Goal: Information Seeking & Learning: Understand process/instructions

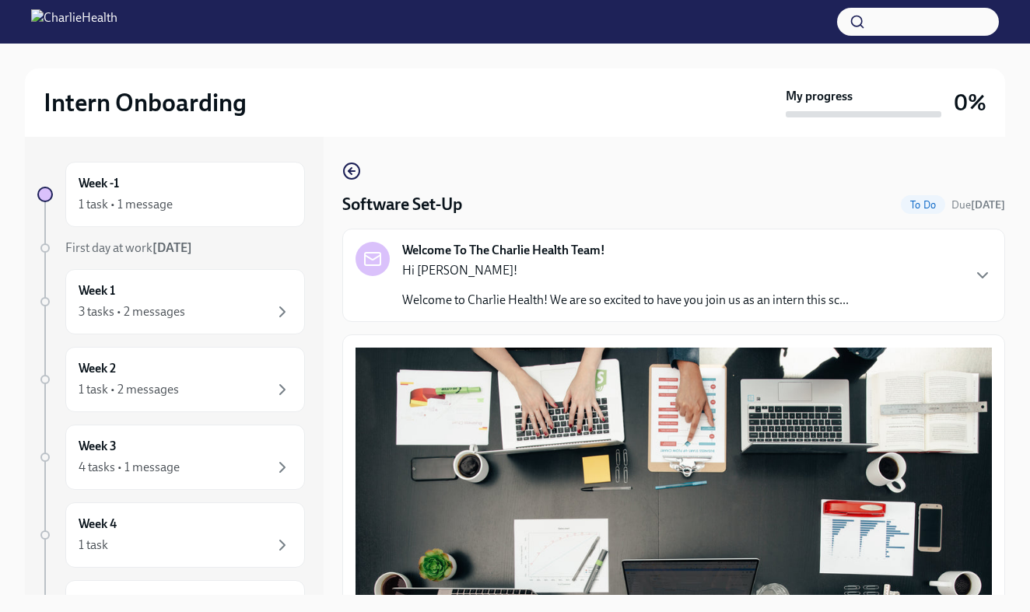
click at [782, 288] on div "Hi Angelique! Welcome to Charlie Health! We are so excited to have you join us …" at bounding box center [625, 285] width 446 height 47
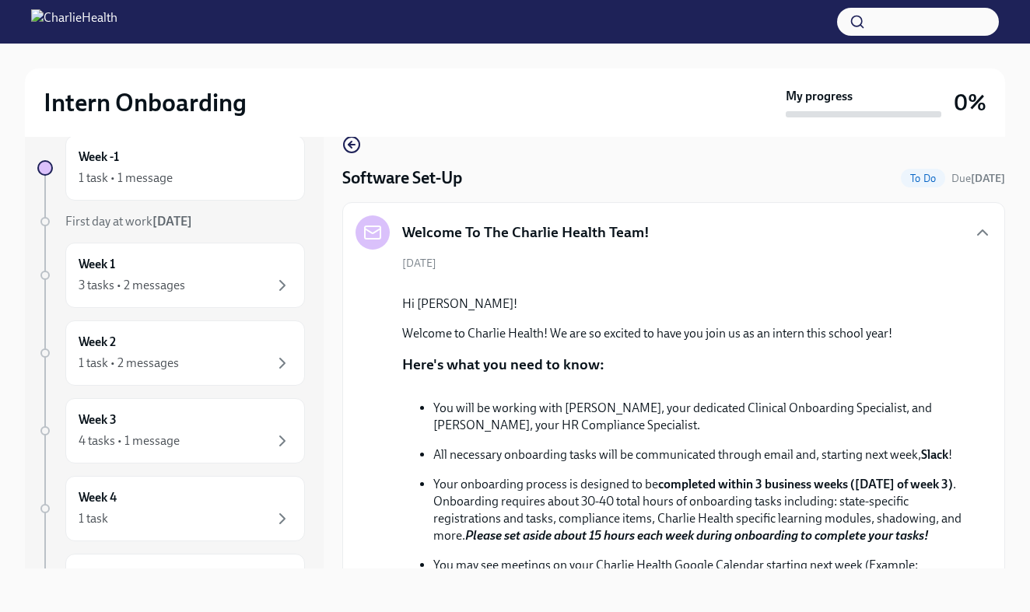
scroll to position [26, 0]
drag, startPoint x: 952, startPoint y: 333, endPoint x: 964, endPoint y: 333, distance: 11.7
click at [964, 283] on button "Zoom image" at bounding box center [684, 283] width 565 height 0
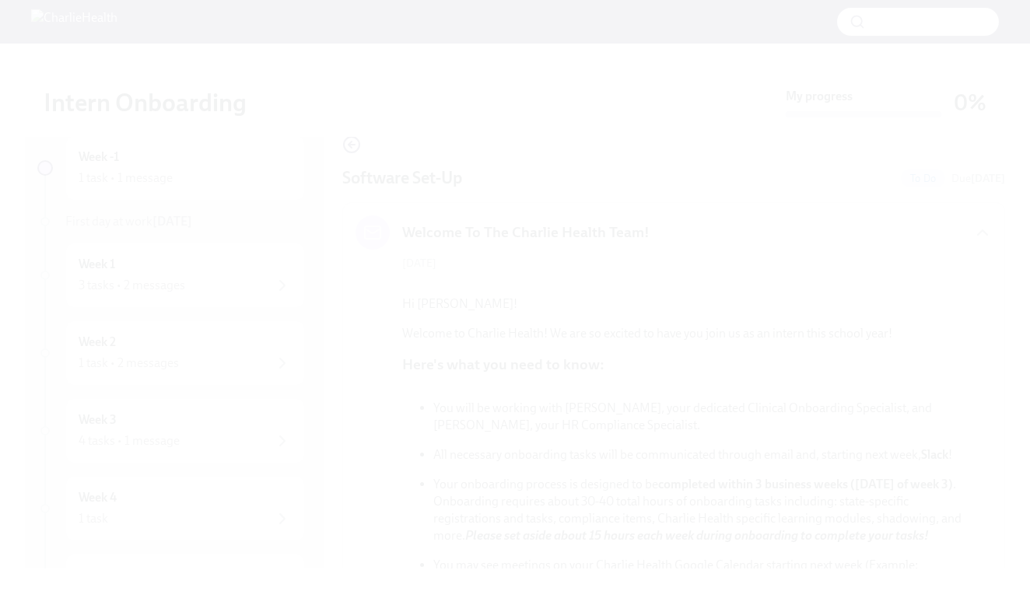
click at [927, 468] on button "Unzoom image" at bounding box center [515, 306] width 1030 height 612
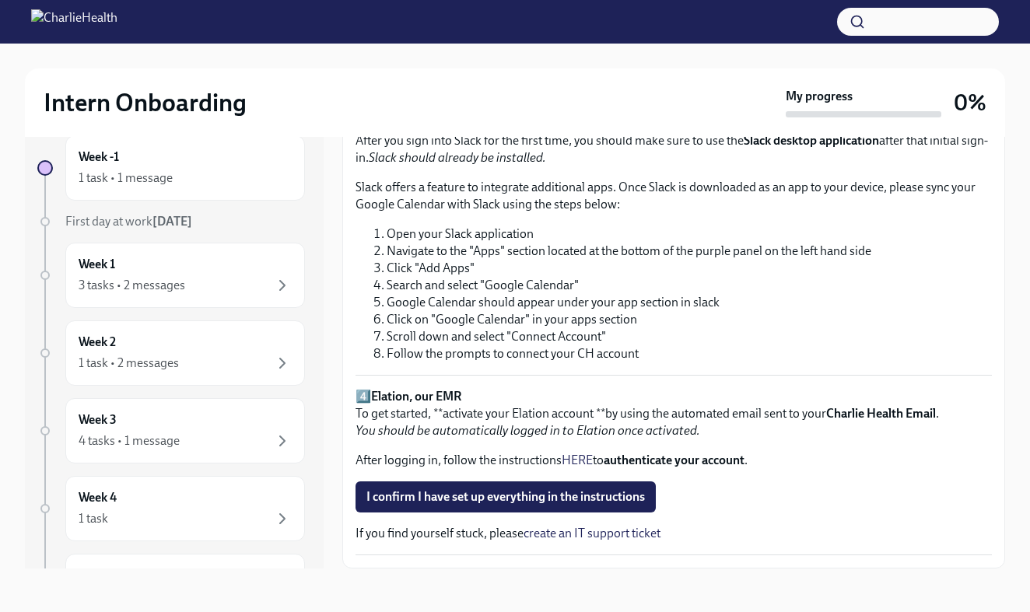
scroll to position [1611, 0]
drag, startPoint x: 527, startPoint y: 579, endPoint x: 440, endPoint y: 584, distance: 87.2
click at [441, 585] on div "Week -1 1 task • 1 message First day at work Sep 8th Week 1 3 tasks • 2 message…" at bounding box center [515, 351] width 980 height 483
click at [684, 439] on p "4️⃣ Elation, our EMR To get started, **activate your Elation account **by using…" at bounding box center [673, 413] width 636 height 51
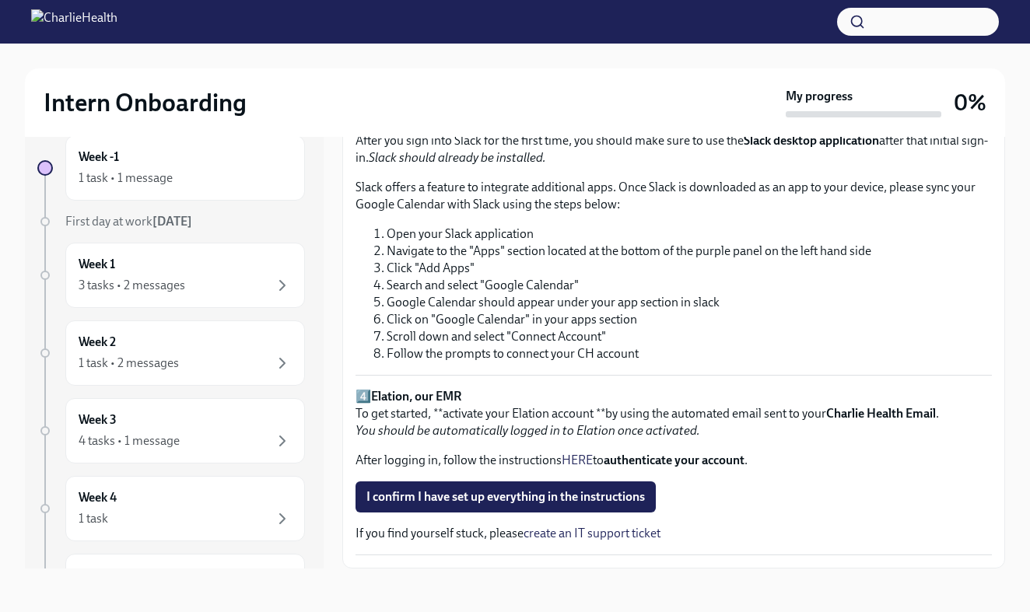
click at [370, 439] on p "4️⃣ Elation, our EMR To get started, **activate your Elation account **by using…" at bounding box center [673, 413] width 636 height 51
click at [199, 187] on div "1 task • 1 message" at bounding box center [185, 178] width 213 height 19
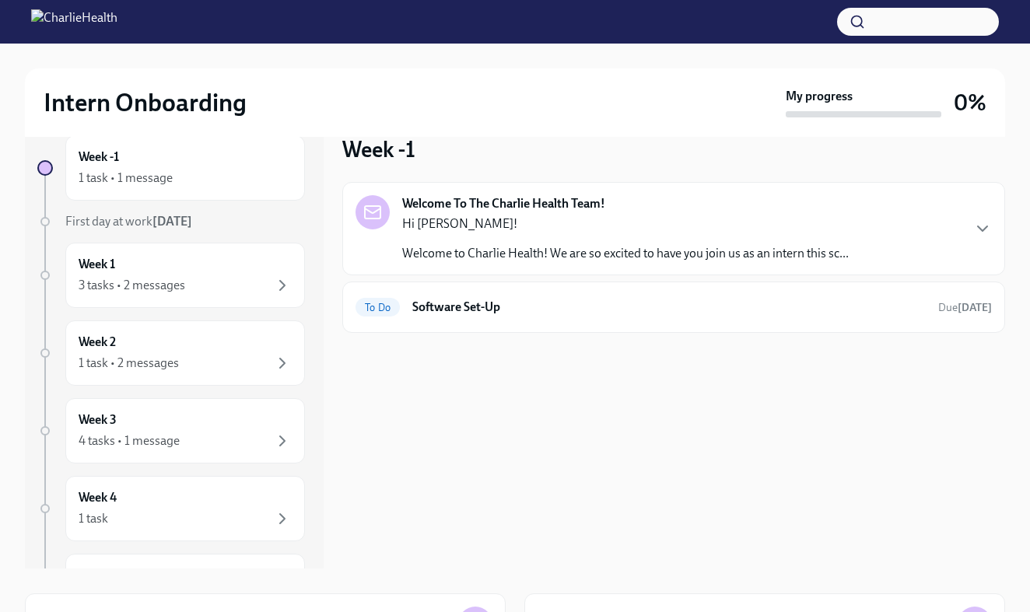
click at [449, 258] on p "Welcome to Charlie Health! We are so excited to have you join us as an intern t…" at bounding box center [625, 253] width 446 height 17
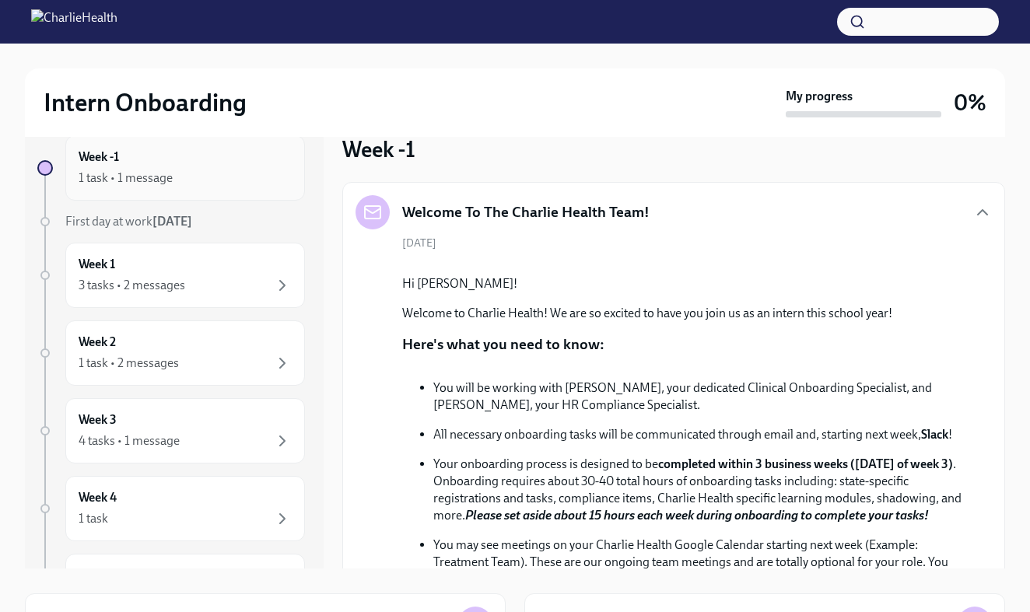
click at [231, 180] on div "1 task • 1 message" at bounding box center [185, 178] width 213 height 19
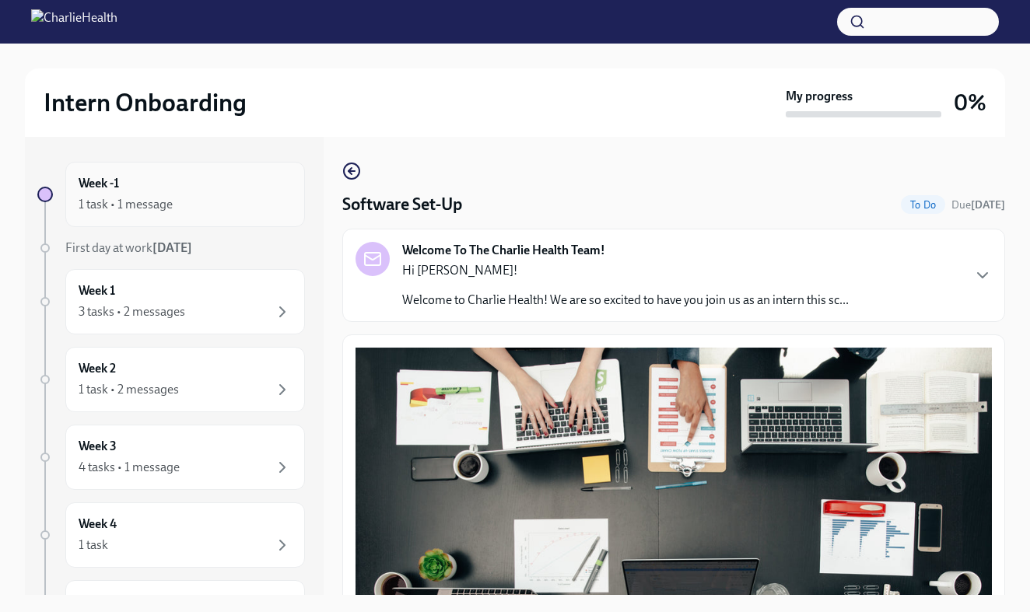
click at [201, 216] on div "Week -1 1 task • 1 message" at bounding box center [185, 194] width 240 height 65
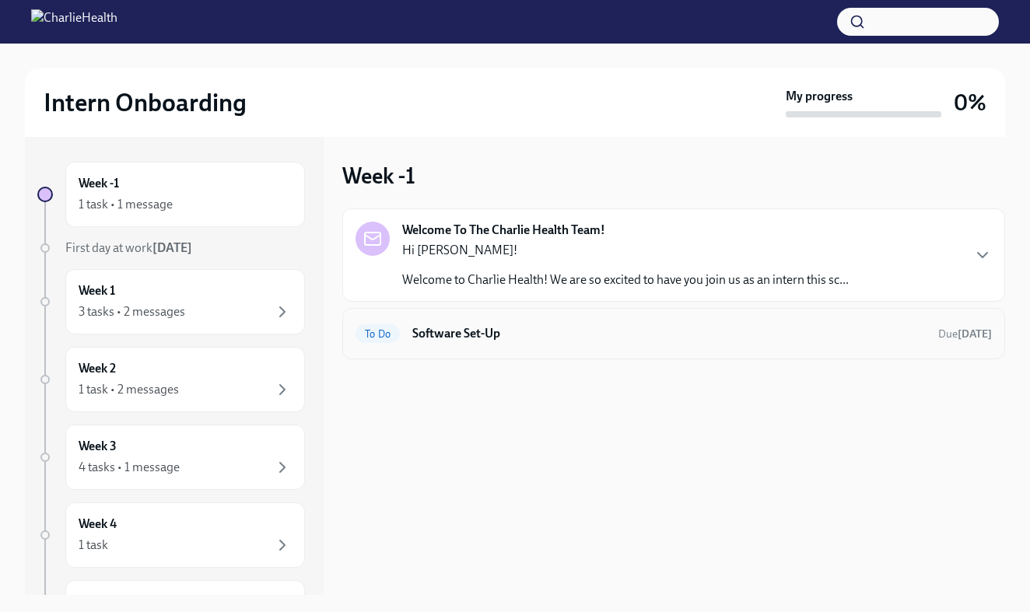
click at [481, 335] on h6 "Software Set-Up" at bounding box center [668, 333] width 513 height 17
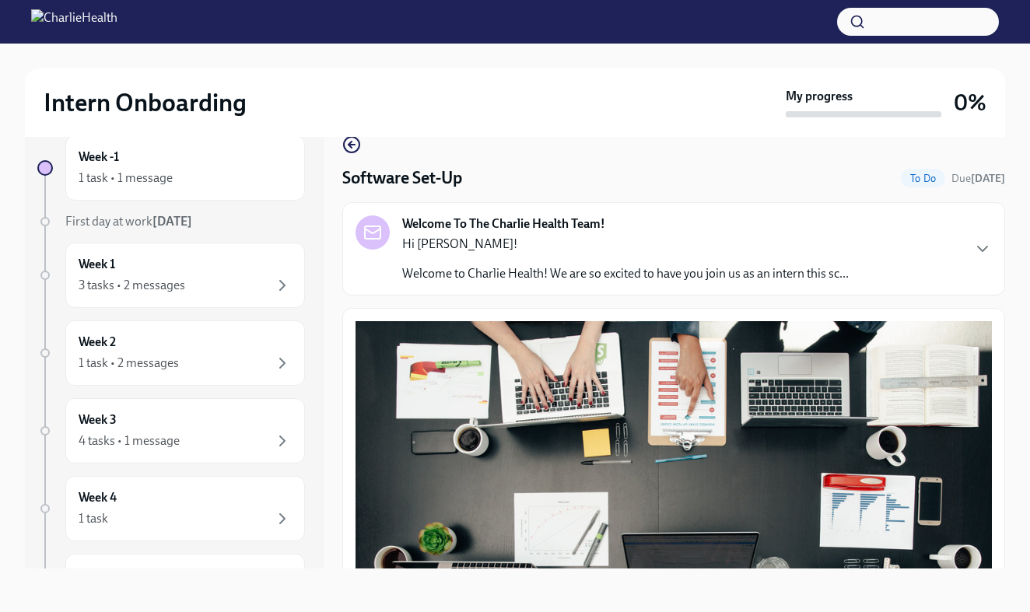
scroll to position [26, 0]
click at [990, 264] on div "Welcome To The Charlie Health Team! Hi [PERSON_NAME]! Welcome to Charlie Health…" at bounding box center [673, 248] width 636 height 67
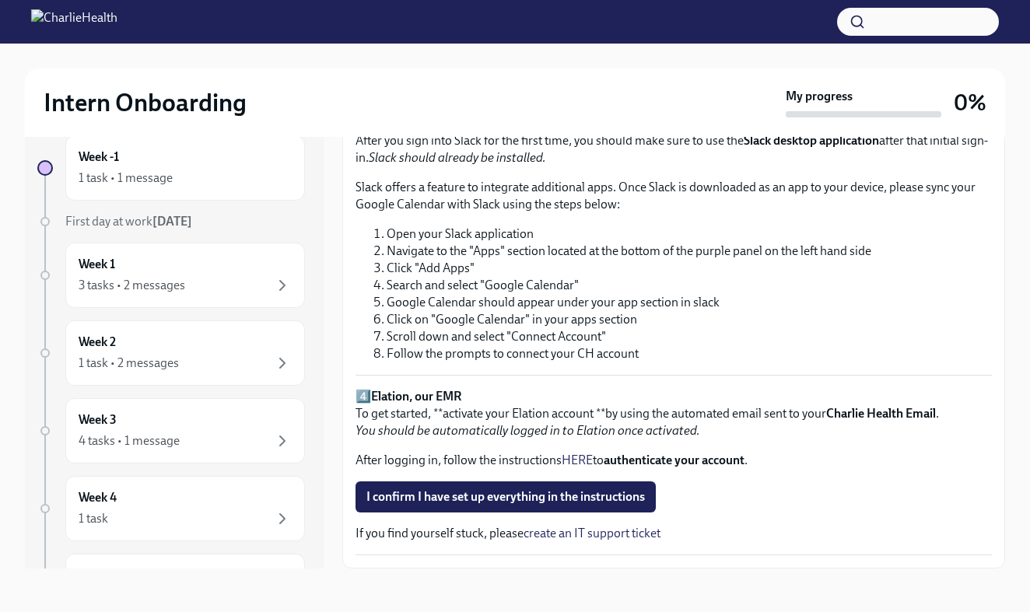
scroll to position [1583, 0]
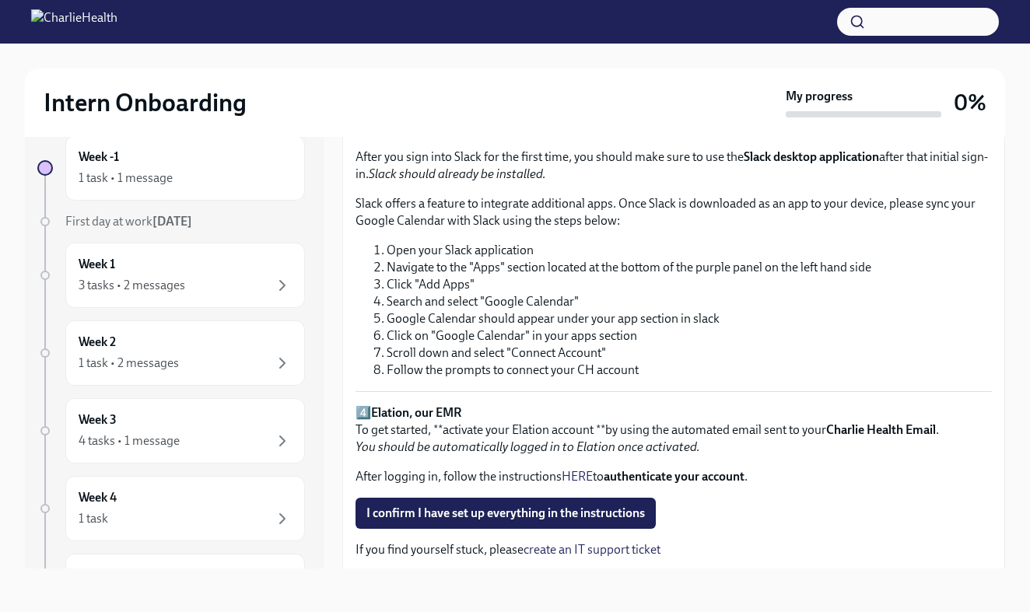
click at [433, 88] on strong "Slack (Internal Communication)" at bounding box center [456, 80] width 171 height 15
click at [370, 89] on p "3️⃣ Slack (Internal Communication)" at bounding box center [673, 80] width 636 height 17
click at [498, 362] on li "Scroll down and select "Connect Account"" at bounding box center [688, 353] width 605 height 17
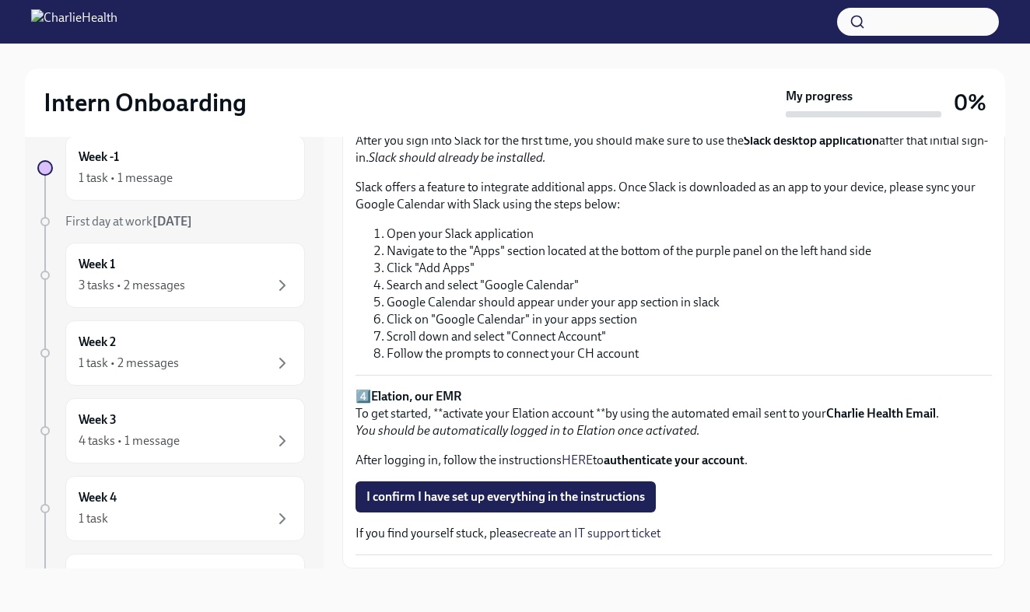
scroll to position [1745, 0]
